Goal: Navigation & Orientation: Find specific page/section

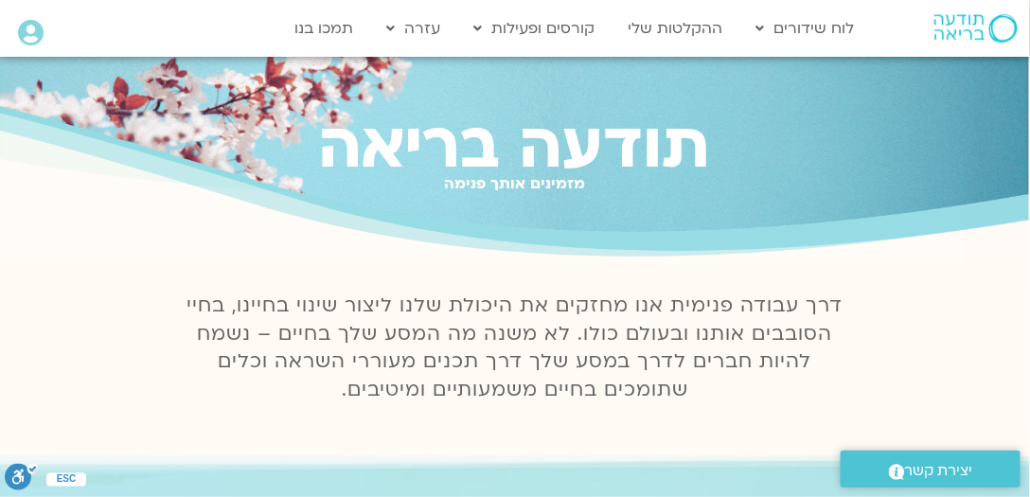
click at [32, 30] on icon at bounding box center [31, 33] width 26 height 27
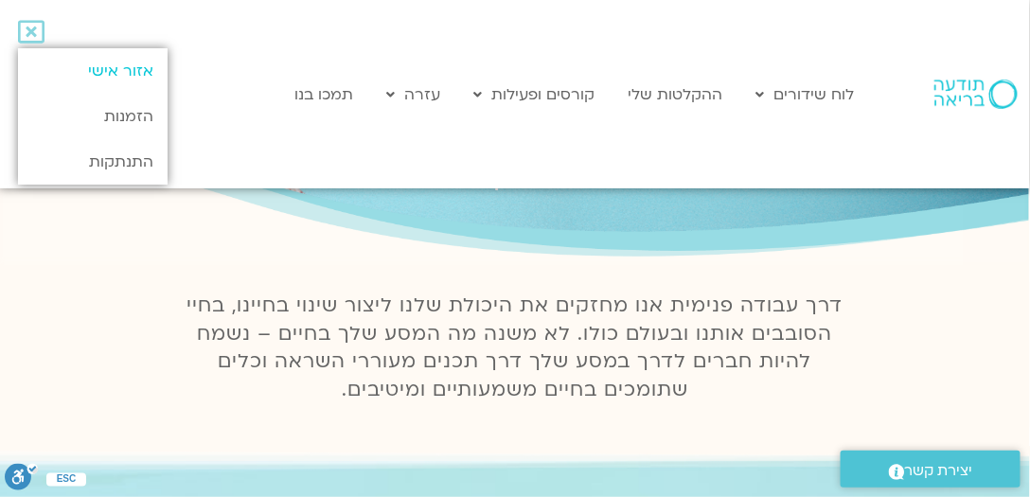
click at [136, 71] on link "אזור אישי" at bounding box center [93, 70] width 150 height 45
